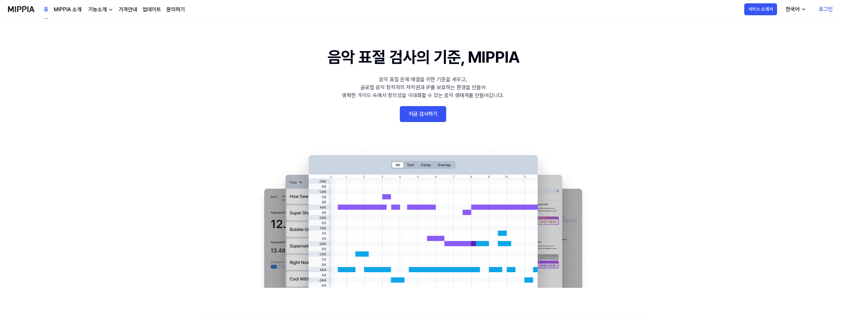
click at [426, 115] on link "지금 검사하기" at bounding box center [423, 114] width 46 height 16
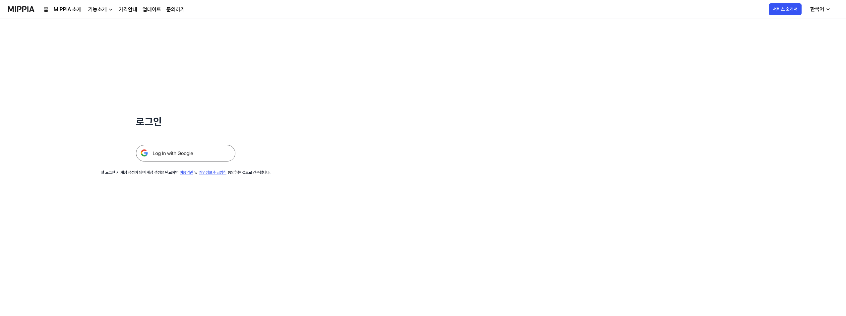
click at [156, 155] on img at bounding box center [185, 153] width 99 height 17
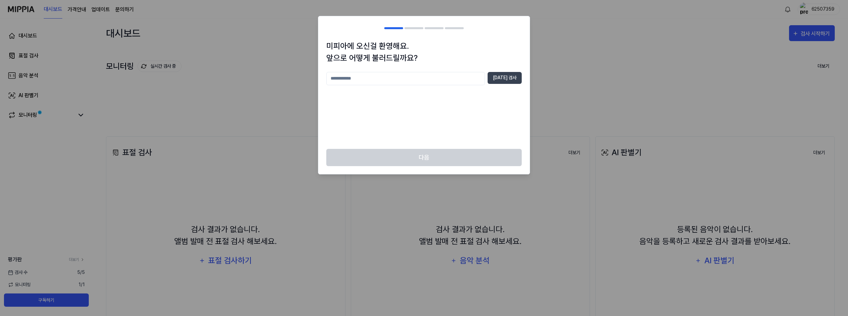
drag, startPoint x: 362, startPoint y: 78, endPoint x: 374, endPoint y: 80, distance: 11.8
click at [363, 78] on input "text" at bounding box center [405, 78] width 159 height 13
type input "*"
type input "*********"
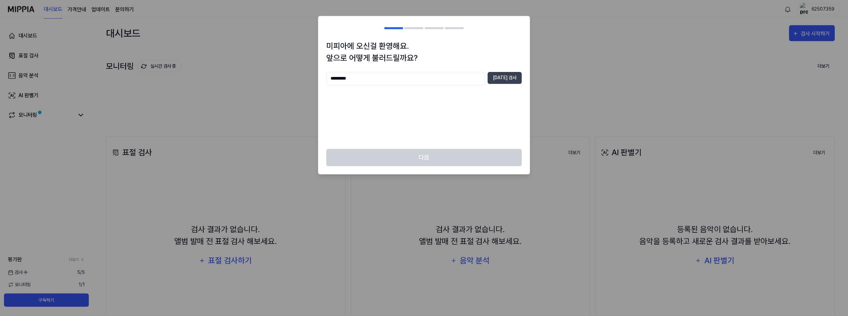
click at [525, 77] on div "미피아에 오신걸 환영해요. 앞으로 어떻게 불러드릴까요? ********* [DATE] 검사" at bounding box center [423, 94] width 211 height 109
click at [508, 77] on button "[DATE] 검사" at bounding box center [505, 78] width 34 height 12
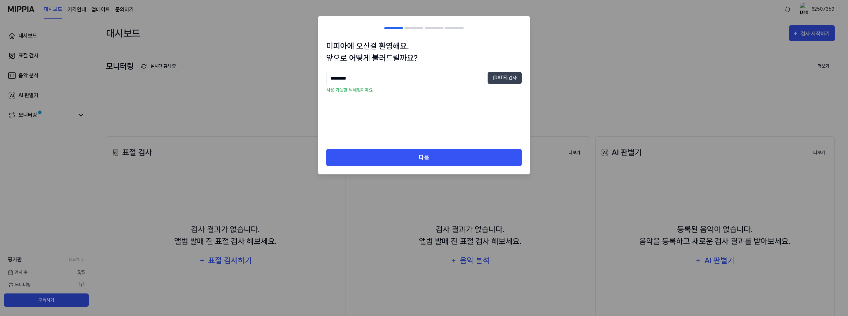
click at [448, 167] on div "다음" at bounding box center [423, 162] width 211 height 26
click at [419, 143] on div "미피아에 오신걸 환영해요. 앞으로 어떻게 불러드릴까요? ********* [DATE] 검사 사용 가능한 닉네임이에요" at bounding box center [423, 94] width 211 height 109
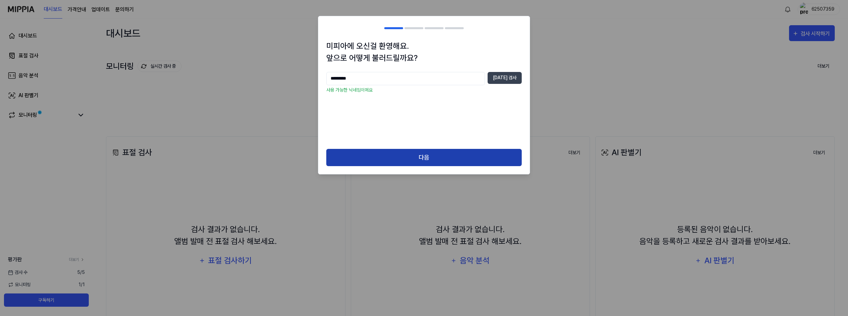
click at [405, 165] on button "다음" at bounding box center [423, 158] width 195 height 18
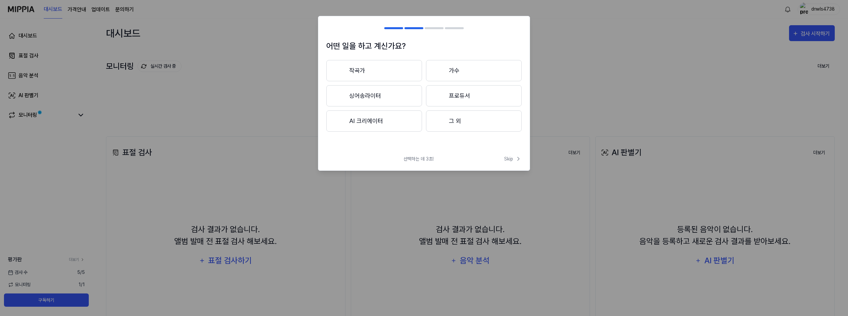
click at [377, 70] on button "작곡가" at bounding box center [374, 70] width 96 height 21
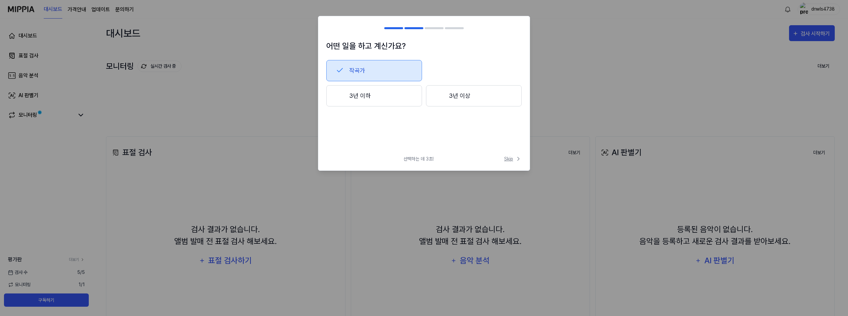
click at [510, 159] on span "Skip" at bounding box center [513, 158] width 18 height 7
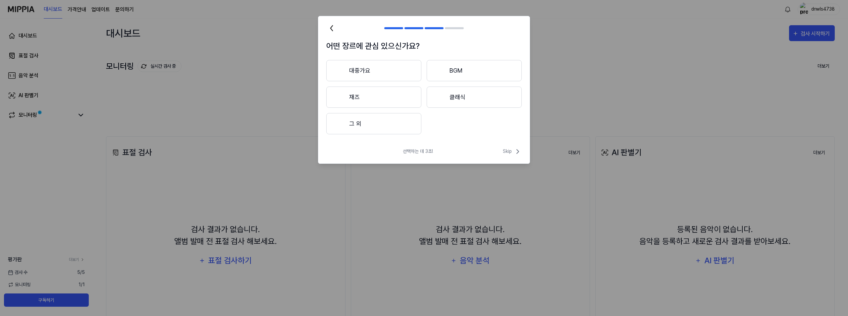
click at [510, 159] on div "선택하는 데 3초! Skip" at bounding box center [423, 155] width 211 height 16
click at [510, 153] on span "Skip" at bounding box center [512, 151] width 19 height 8
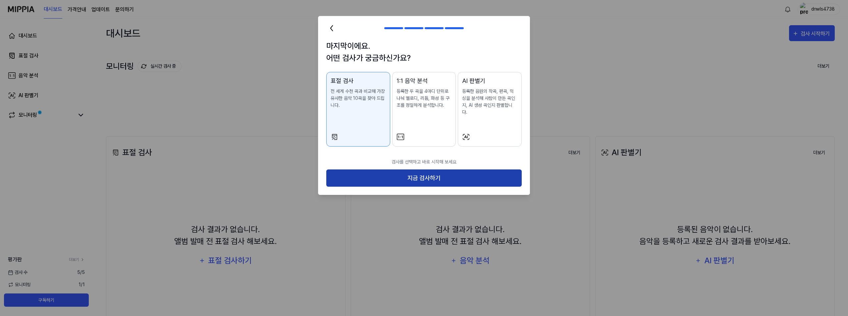
click at [495, 169] on button "지금 검사하기" at bounding box center [423, 178] width 195 height 18
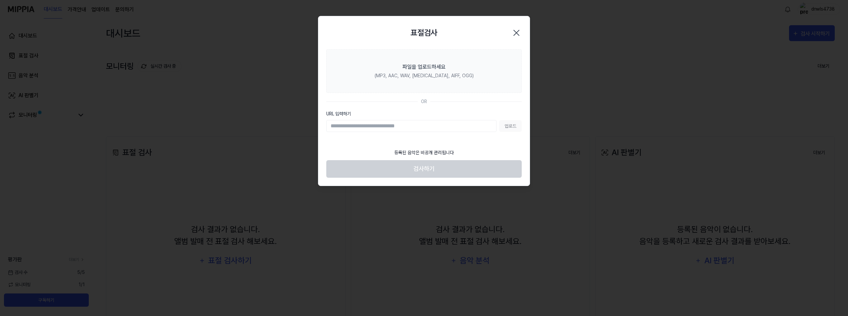
click at [508, 130] on div "업로드" at bounding box center [423, 126] width 195 height 12
click at [509, 125] on div "업로드" at bounding box center [423, 126] width 195 height 12
click at [409, 133] on section "파일을 업로드하세요 (MP3, AAC, WAV, [MEDICAL_DATA], AIFF, OGG) OR URL 입력하기 업로드" at bounding box center [423, 97] width 211 height 96
click at [349, 128] on input "URL 입력하기" at bounding box center [411, 126] width 170 height 12
drag, startPoint x: 381, startPoint y: 125, endPoint x: 430, endPoint y: 112, distance: 50.5
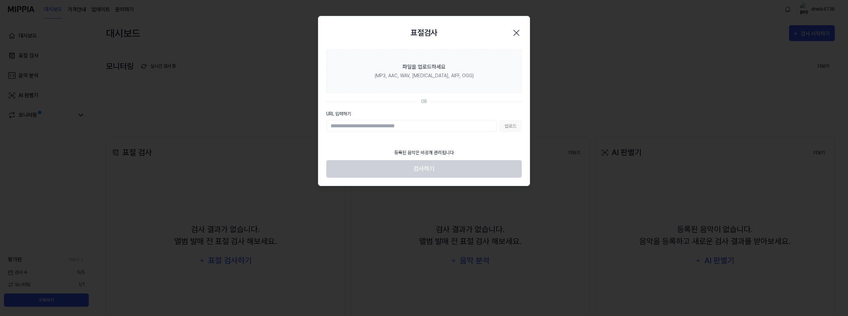
click at [382, 125] on input "URL 입력하기" at bounding box center [411, 126] width 170 height 12
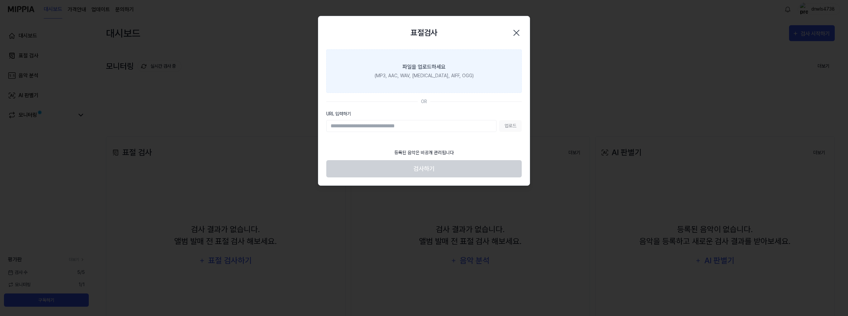
click at [464, 60] on label "파일을 업로드하세요 (MP3, AAC, WAV, [MEDICAL_DATA], AIFF, OGG)" at bounding box center [423, 70] width 195 height 43
click at [0, 0] on input "파일을 업로드하세요 (MP3, AAC, WAV, [MEDICAL_DATA], AIFF, OGG)" at bounding box center [0, 0] width 0 height 0
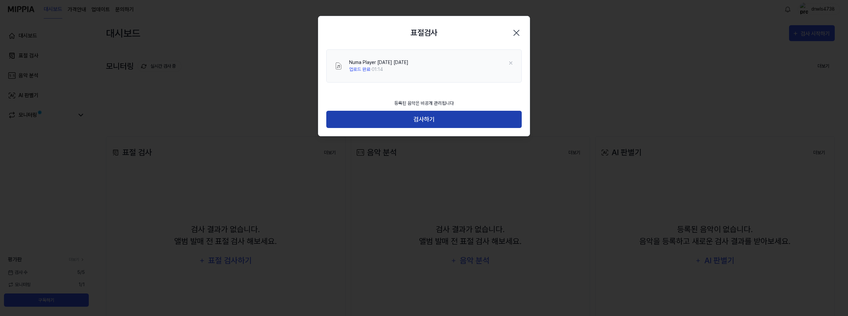
click at [439, 124] on button "검사하기" at bounding box center [423, 120] width 195 height 18
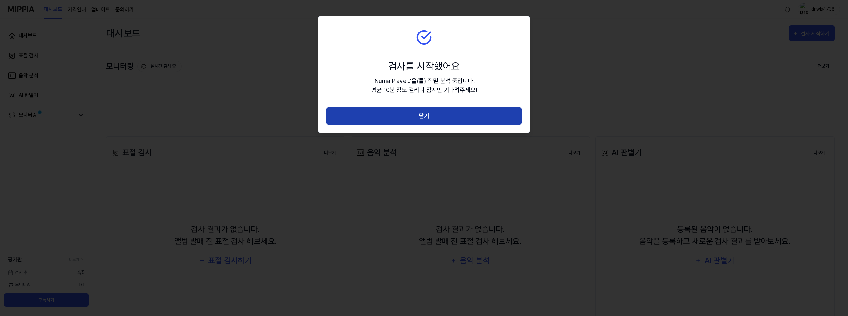
click at [443, 119] on button "닫기" at bounding box center [423, 116] width 195 height 18
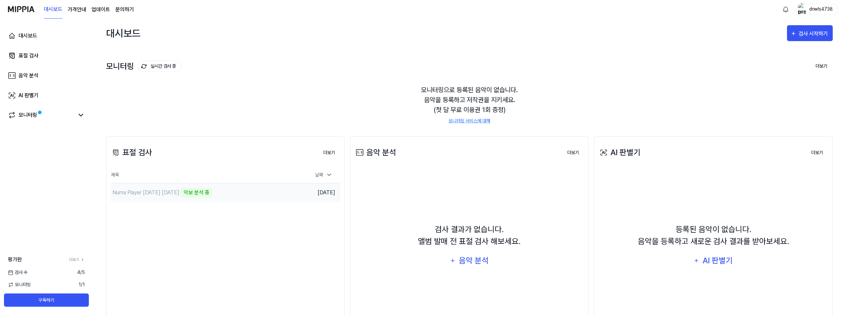
click at [212, 190] on div "악보 분석 중" at bounding box center [196, 192] width 31 height 9
click at [185, 196] on div "Numa Player [DATE] [DATE]" at bounding box center [196, 192] width 173 height 19
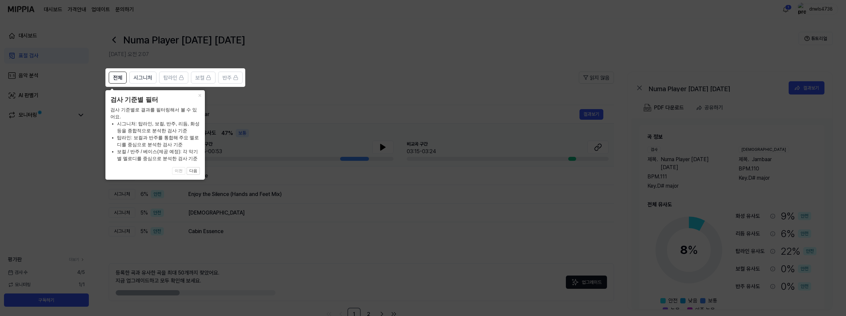
click at [188, 215] on icon at bounding box center [424, 158] width 848 height 316
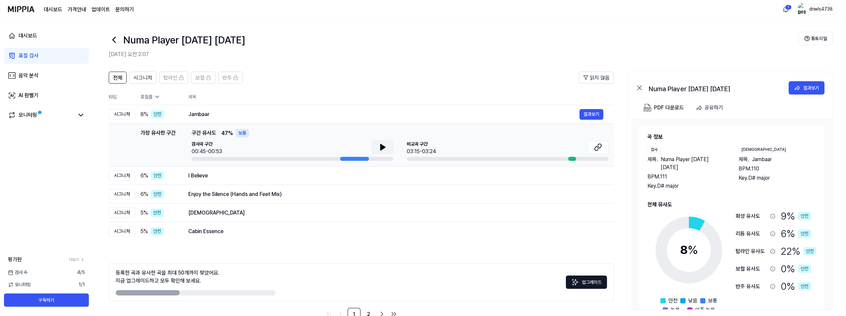
click at [381, 151] on button at bounding box center [382, 146] width 21 height 13
click at [415, 150] on div "03:15-03:24" at bounding box center [421, 151] width 29 height 8
click at [568, 158] on div at bounding box center [572, 159] width 8 height 4
drag, startPoint x: 212, startPoint y: 114, endPoint x: 185, endPoint y: 117, distance: 27.7
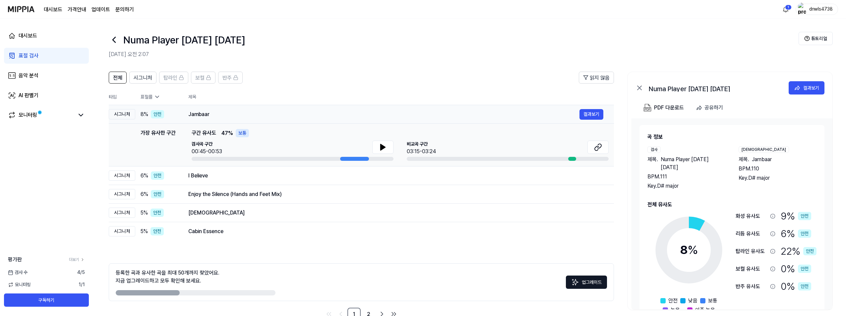
click at [185, 117] on td "Jambaar 결과보기" at bounding box center [396, 114] width 436 height 19
drag, startPoint x: 189, startPoint y: 112, endPoint x: 203, endPoint y: 112, distance: 13.6
click at [203, 112] on div "Jambaar" at bounding box center [383, 114] width 391 height 8
click at [588, 115] on button "결과보기" at bounding box center [591, 114] width 24 height 11
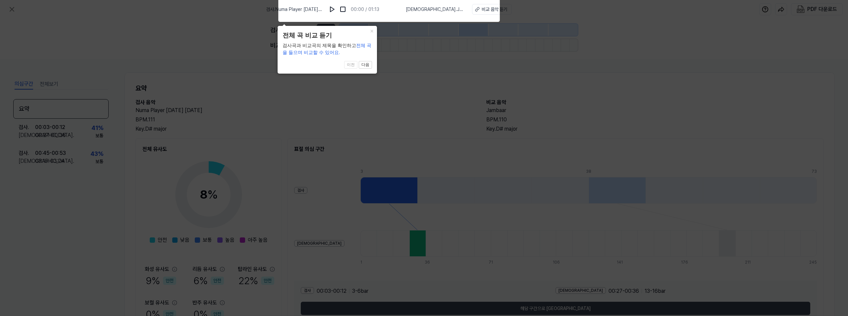
click at [462, 99] on icon at bounding box center [424, 156] width 848 height 319
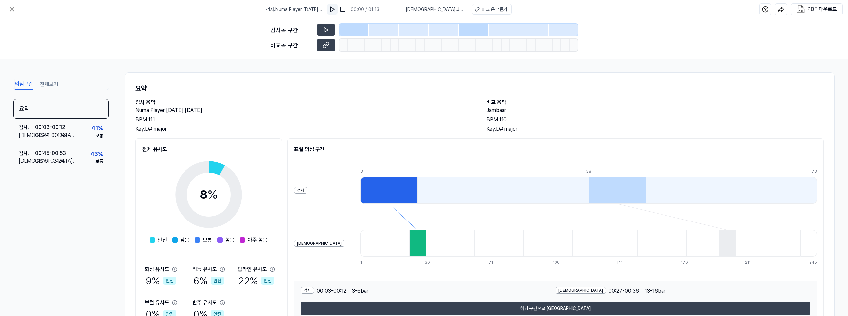
click at [336, 7] on img at bounding box center [332, 9] width 7 height 7
click at [335, 44] on button at bounding box center [326, 45] width 19 height 12
click at [356, 44] on div at bounding box center [352, 45] width 9 height 12
drag, startPoint x: 285, startPoint y: 42, endPoint x: 310, endPoint y: 47, distance: 26.5
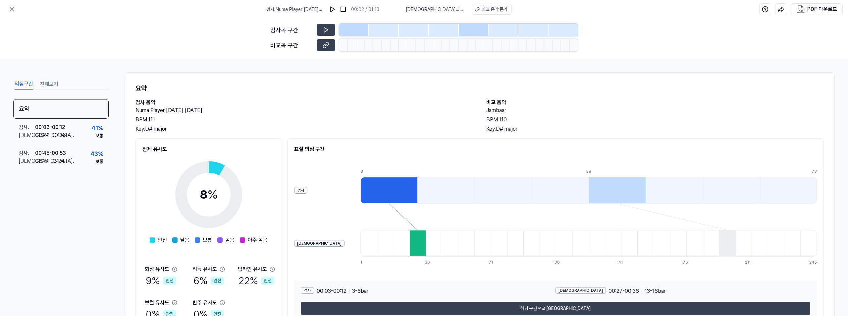
click at [290, 45] on div "비교곡 구간" at bounding box center [291, 45] width 42 height 9
click at [324, 43] on icon at bounding box center [326, 45] width 7 height 7
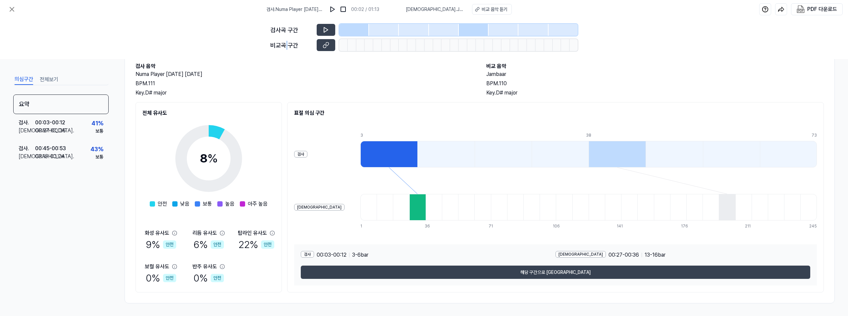
scroll to position [37, 0]
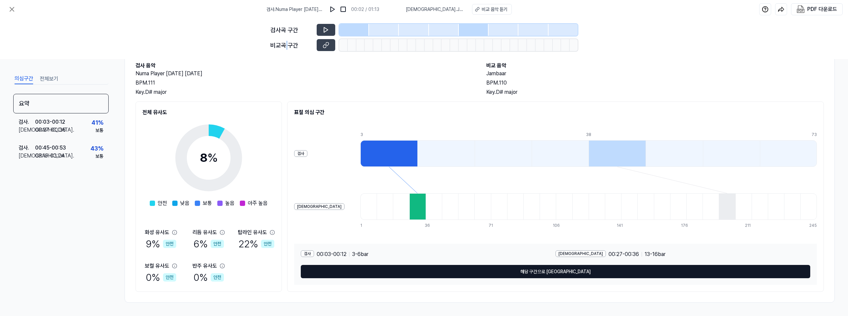
click at [503, 269] on button "해당 구간으로 [GEOGRAPHIC_DATA]" at bounding box center [556, 271] width 510 height 13
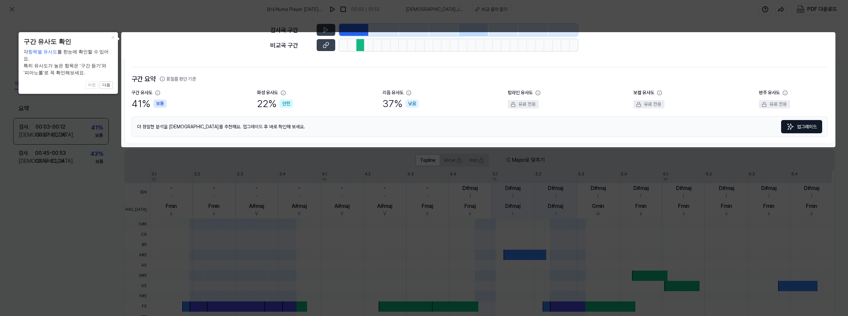
click at [220, 46] on body "검사 . Numa Player [DATE] [DATE] 00:02 / 01:13 비교 . Jambaar 비교 음악 듣기 PDF 다운로드 검사곡…" at bounding box center [424, 158] width 848 height 316
click at [323, 44] on body "검사 . Numa Player [DATE] [DATE] 00:02 / 01:13 비교 . Jambaar 비교 음악 듣기 PDF 다운로드 검사곡…" at bounding box center [424, 158] width 848 height 316
click at [329, 45] on body "검사 . Numa Player [DATE] [DATE] 00:02 / 01:13 비교 . Jambaar 비교 음악 듣기 PDF 다운로드 검사곡…" at bounding box center [424, 158] width 848 height 316
click at [742, 195] on icon at bounding box center [424, 158] width 848 height 316
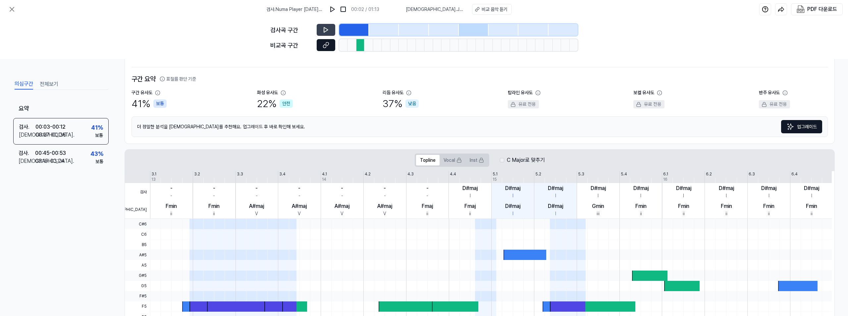
click at [324, 44] on icon at bounding box center [326, 45] width 7 height 7
